Goal: Find contact information: Find contact information

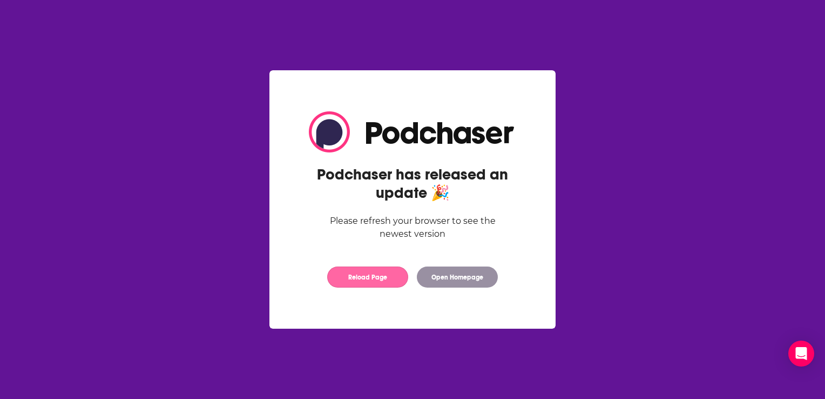
click at [367, 280] on button "Reload Page" at bounding box center [367, 276] width 81 height 21
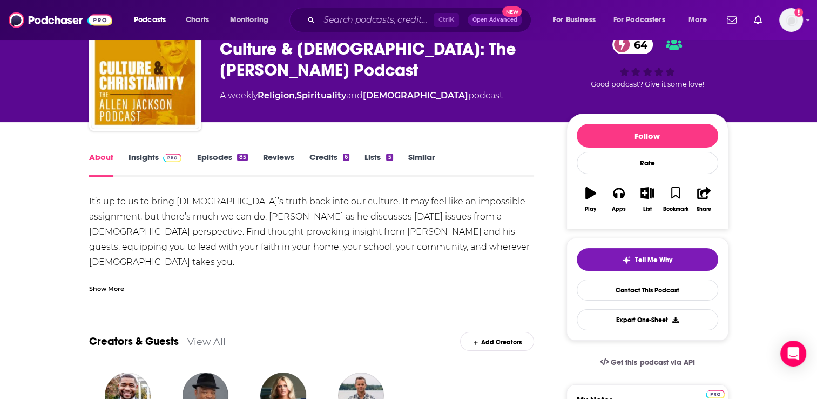
click at [382, 48] on div "Culture & [DEMOGRAPHIC_DATA]: The [PERSON_NAME] Podcast 64" at bounding box center [384, 59] width 329 height 42
click at [790, 17] on img "Logged in as BenLaurro" at bounding box center [791, 20] width 24 height 24
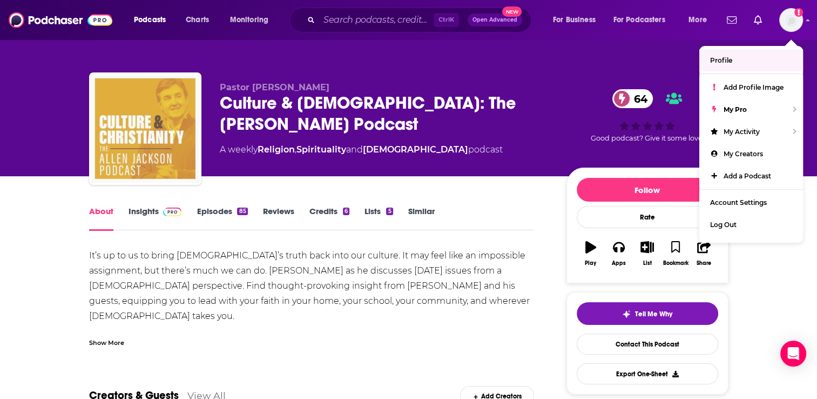
click at [169, 143] on img "Culture & Christianity: The Allen Jackson Podcast" at bounding box center [145, 129] width 108 height 108
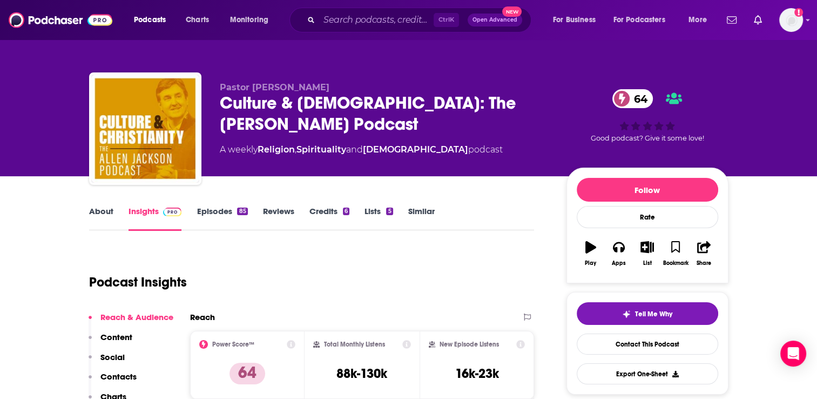
scroll to position [108, 0]
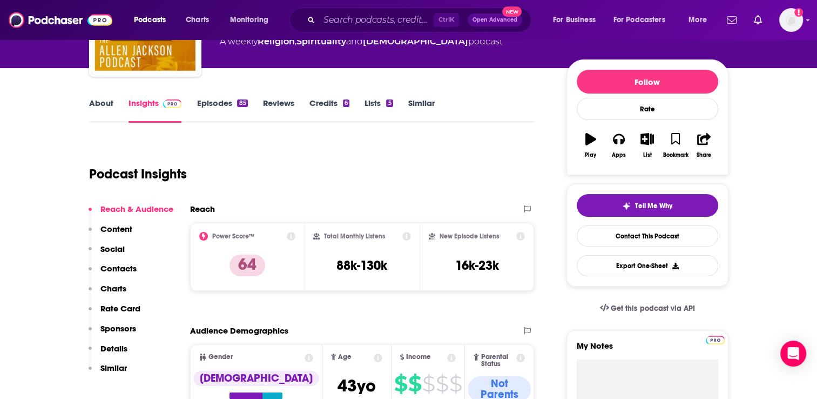
click at [125, 272] on p "Contacts" at bounding box center [118, 268] width 36 height 10
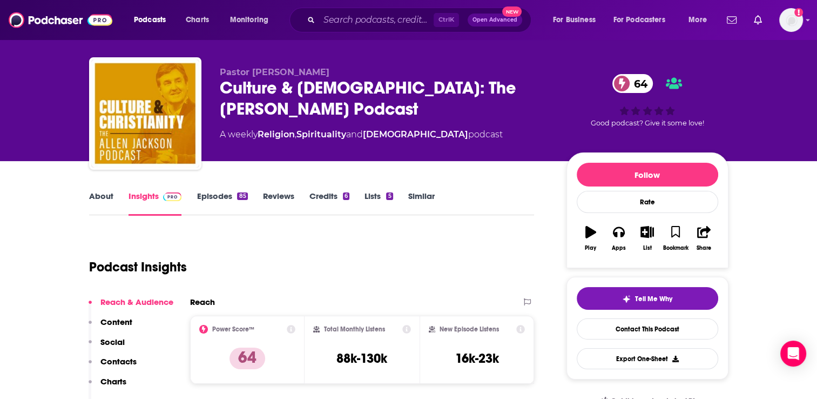
scroll to position [0, 0]
